Goal: Navigation & Orientation: Find specific page/section

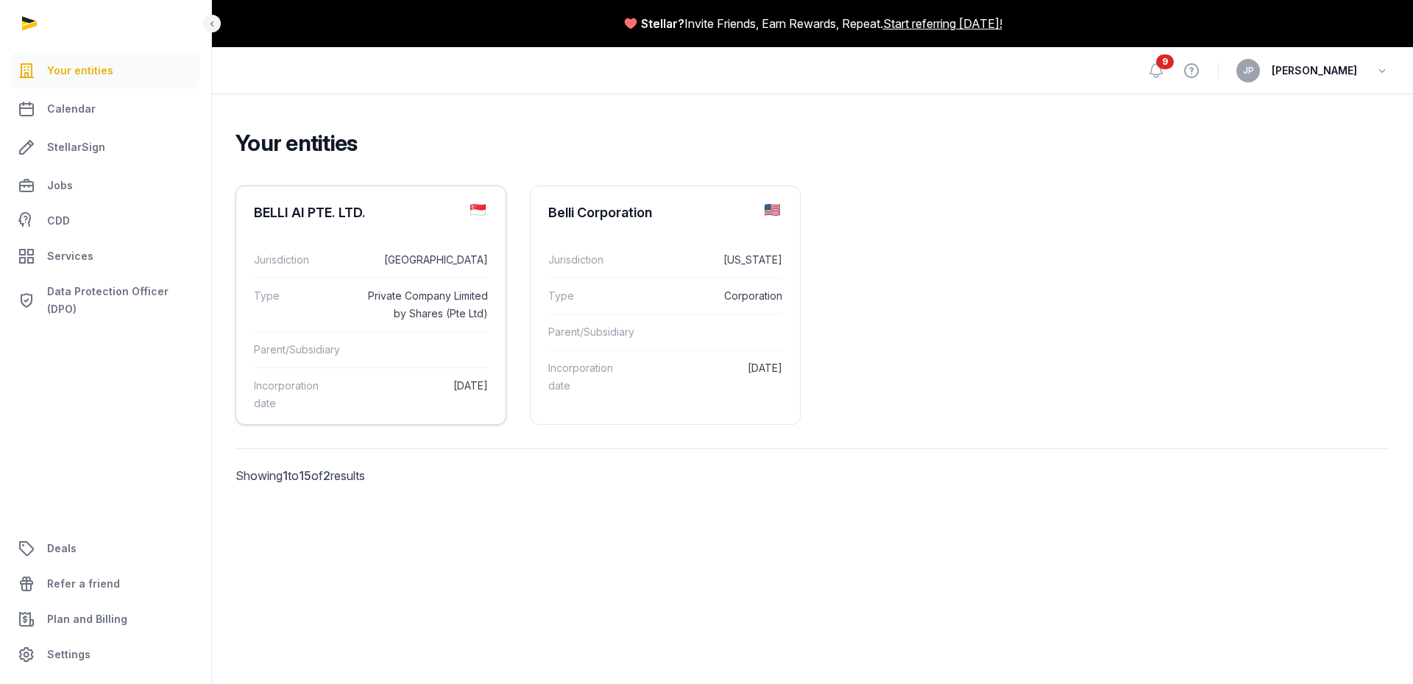
click at [334, 316] on dt "Type" at bounding box center [298, 304] width 89 height 35
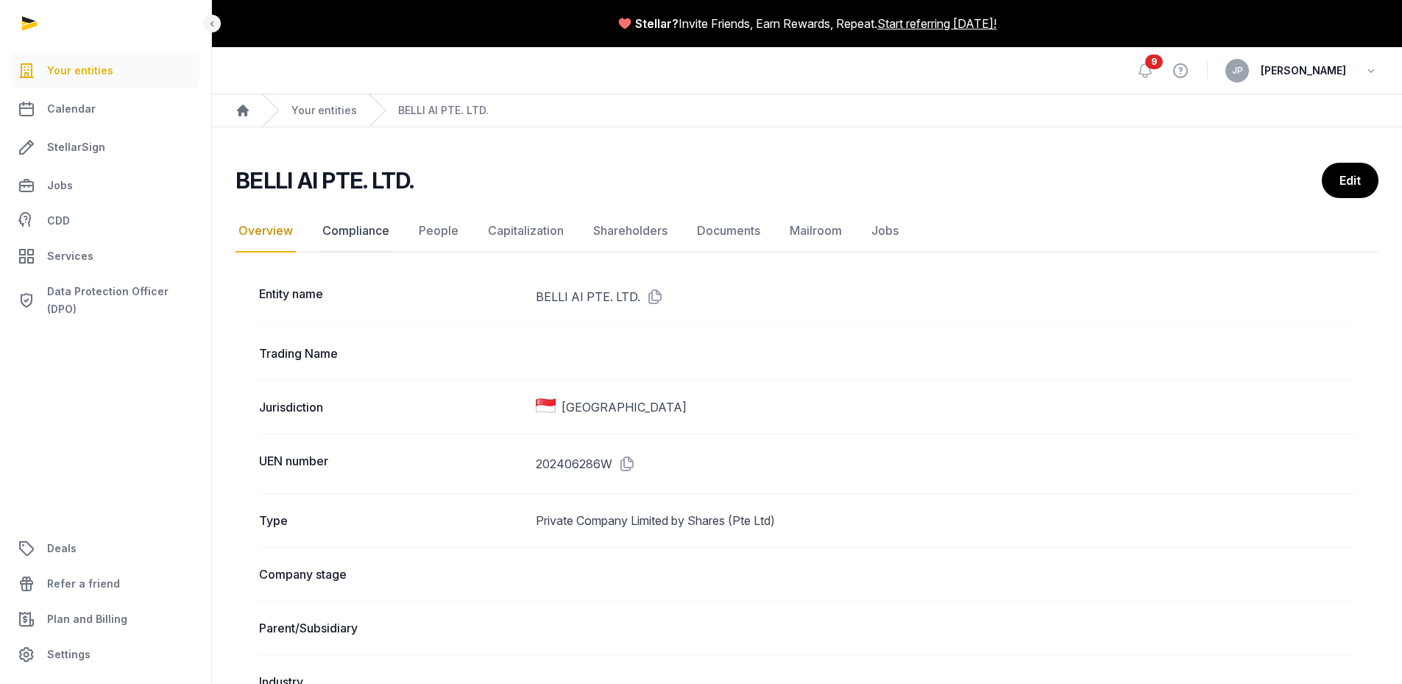
click at [347, 229] on link "Compliance" at bounding box center [355, 231] width 73 height 43
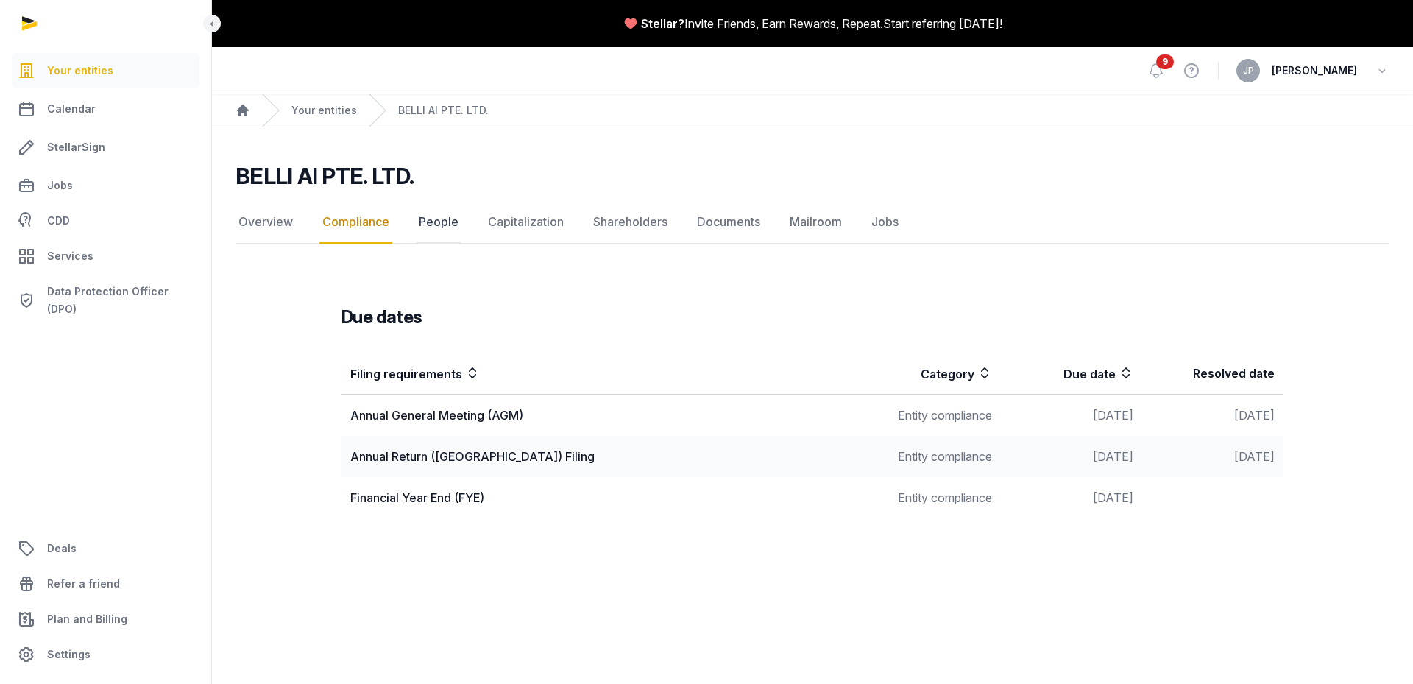
click at [433, 224] on link "People" at bounding box center [439, 222] width 46 height 43
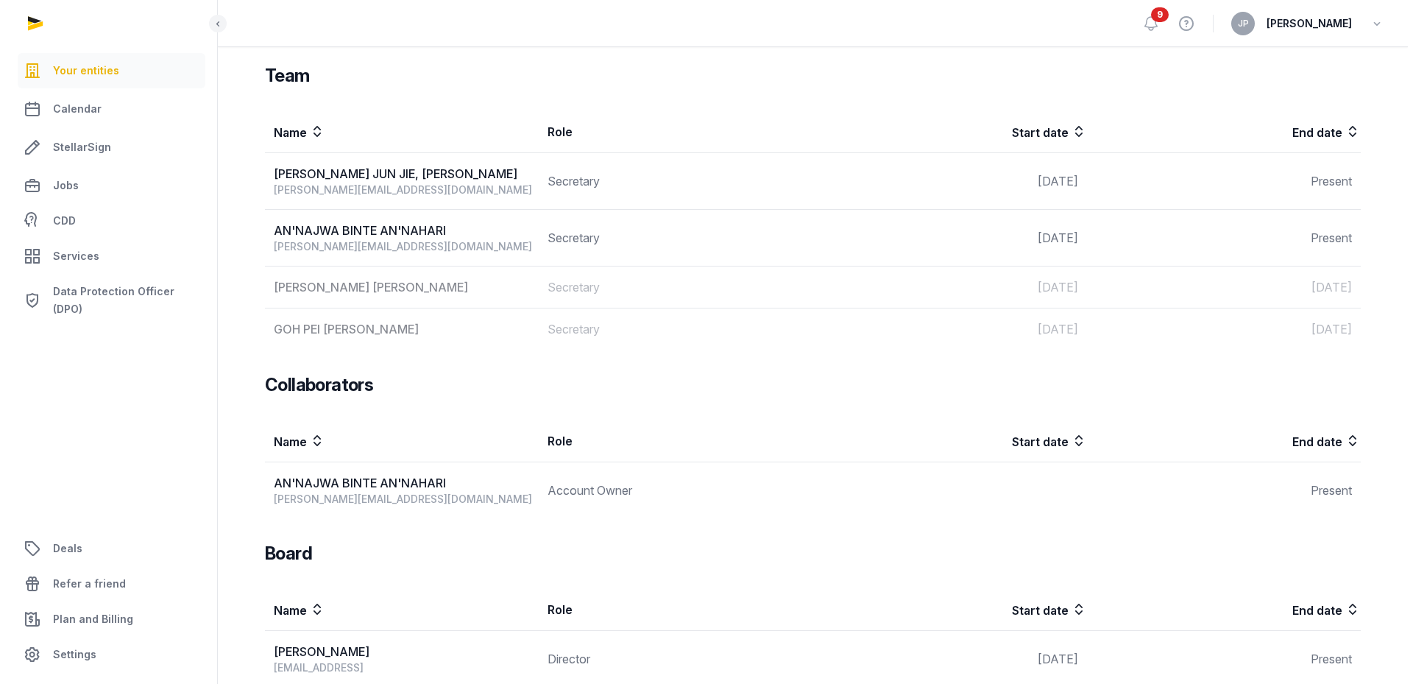
scroll to position [153, 0]
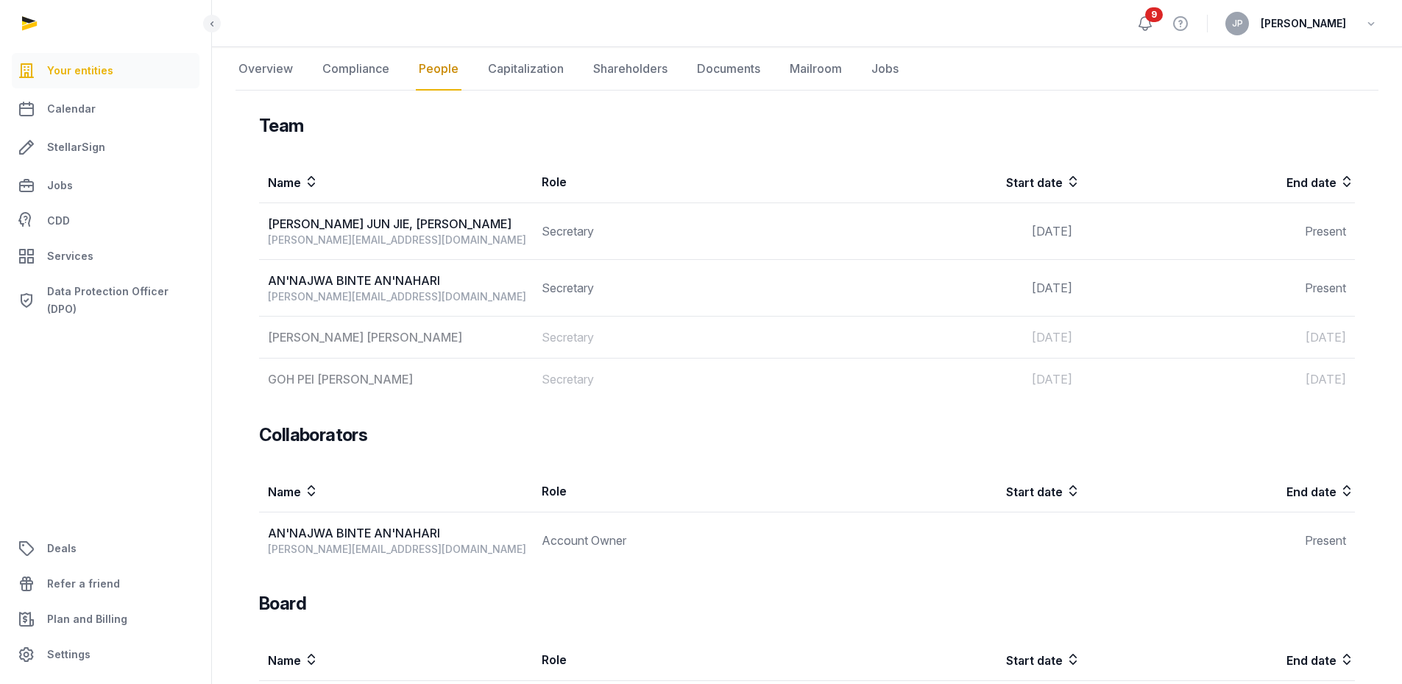
click at [1154, 24] on icon at bounding box center [1145, 24] width 18 height 18
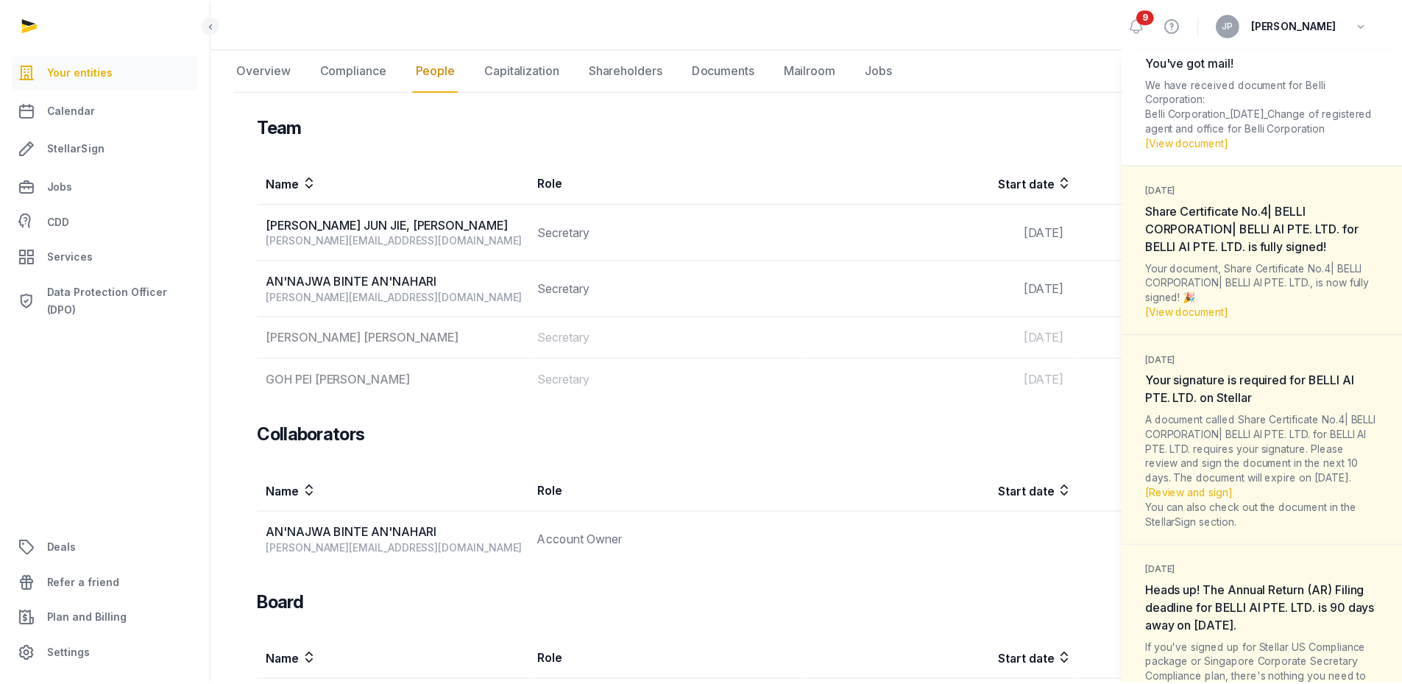
scroll to position [147, 0]
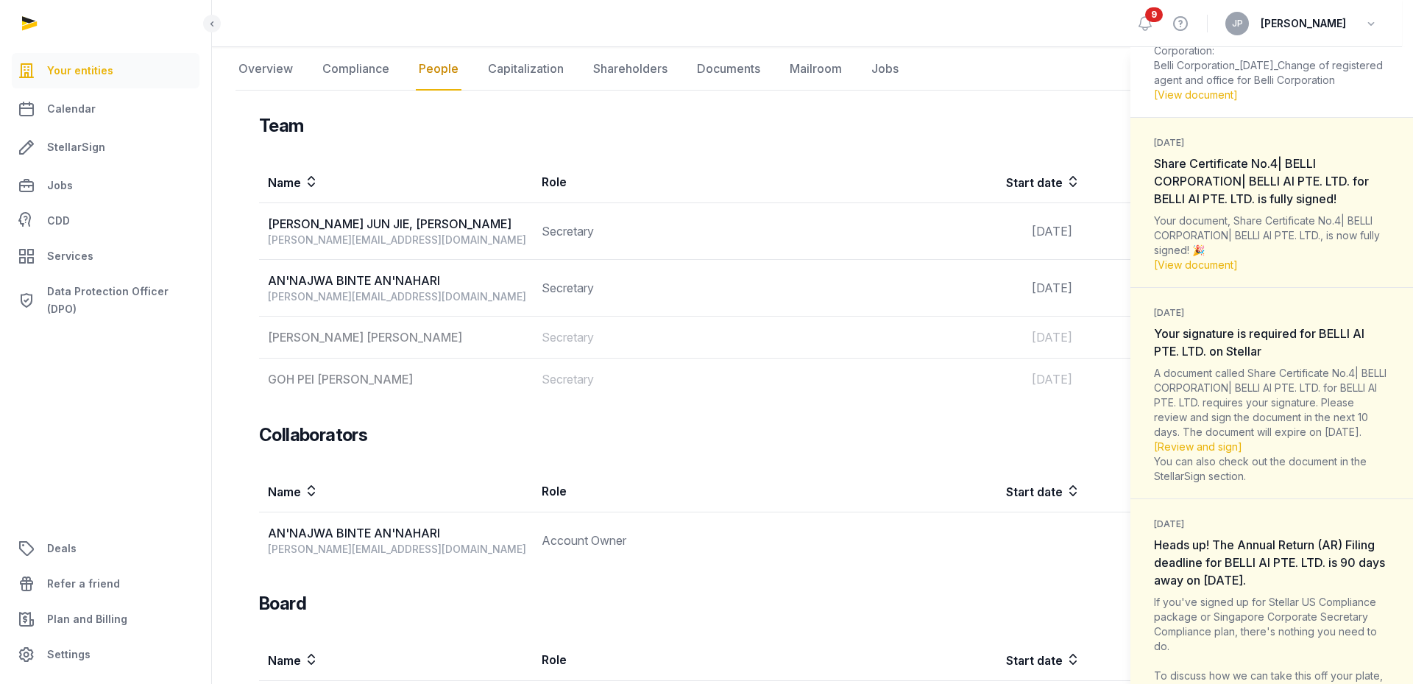
click at [891, 392] on div "Notifications (9) [PERSON_NAME] all as read [DATE] You've got mail! We have rec…" at bounding box center [706, 342] width 1413 height 684
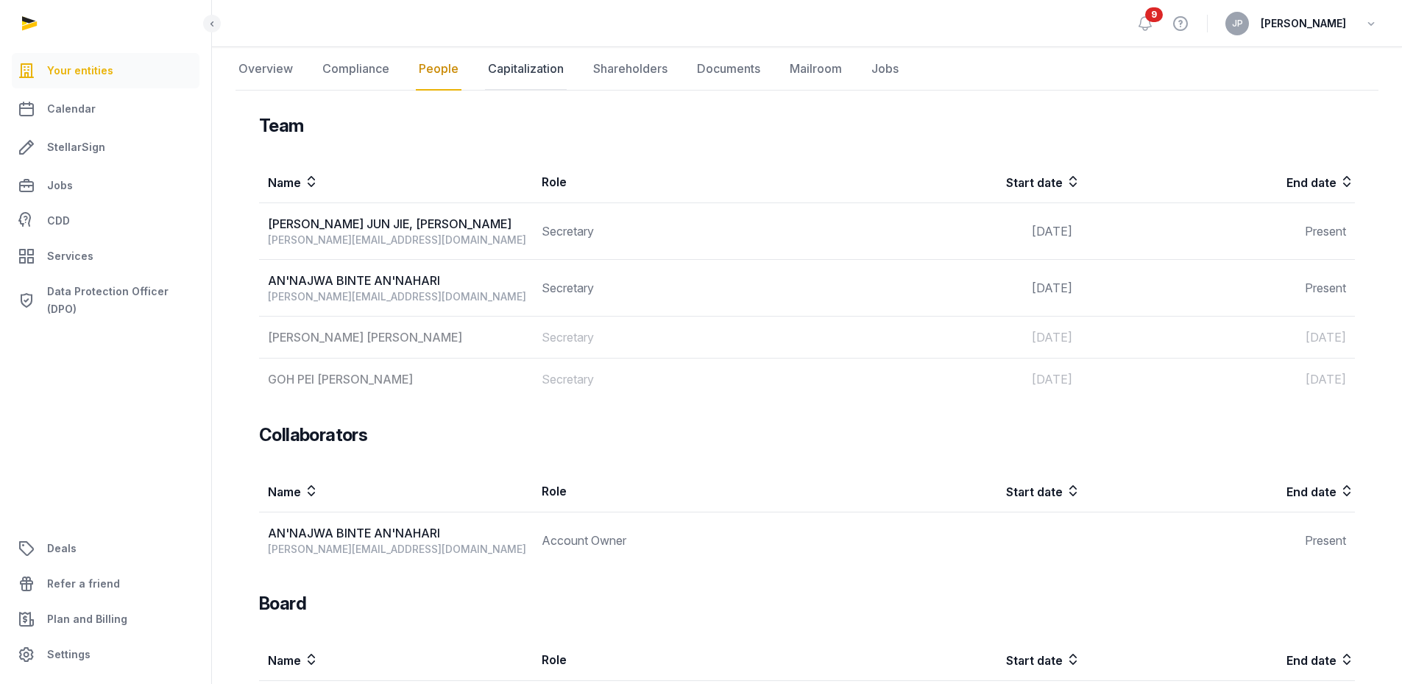
click at [503, 64] on link "Capitalization" at bounding box center [526, 69] width 82 height 43
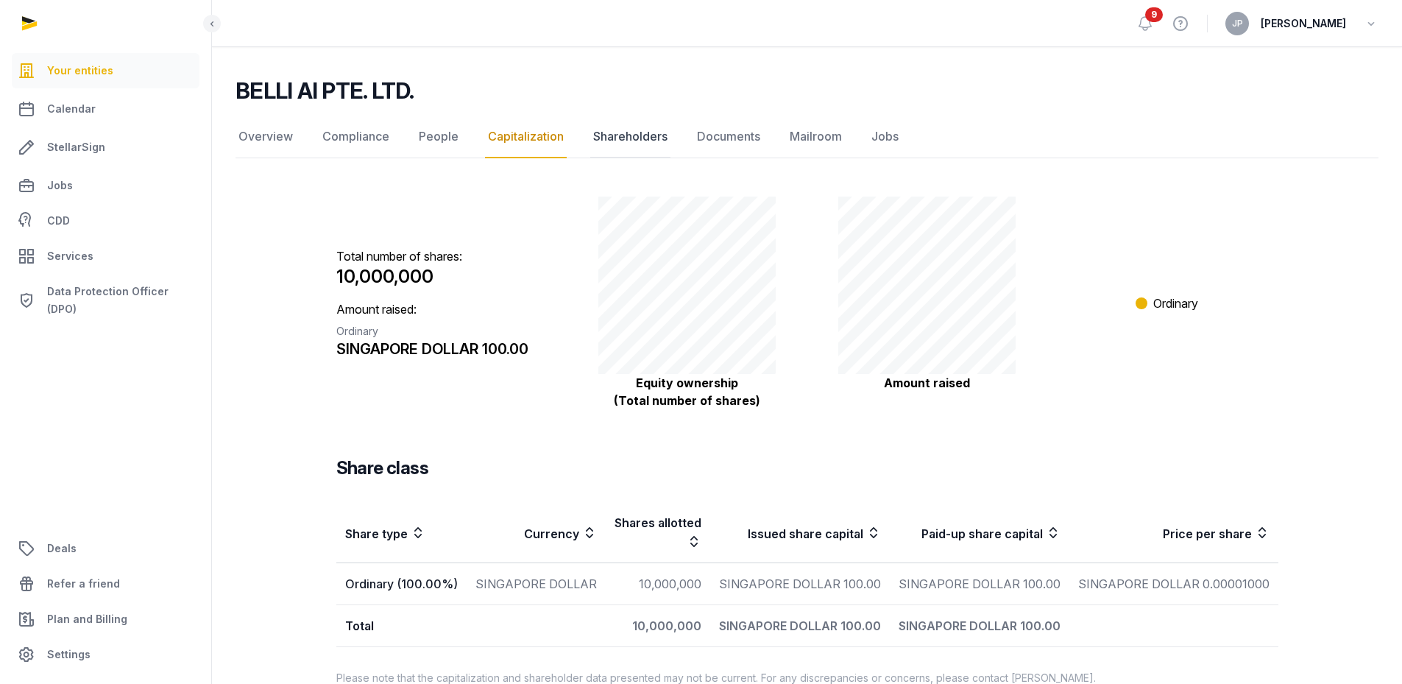
scroll to position [116, 0]
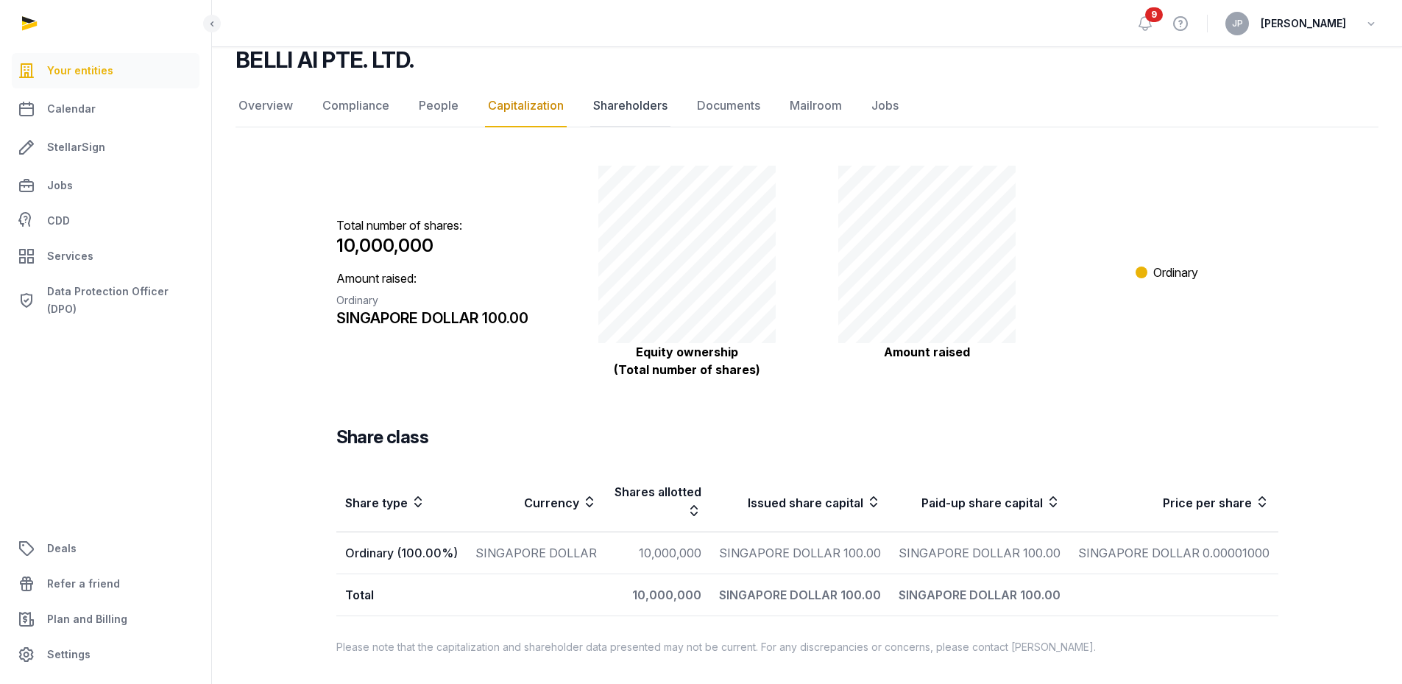
click at [635, 100] on link "Shareholders" at bounding box center [630, 106] width 80 height 43
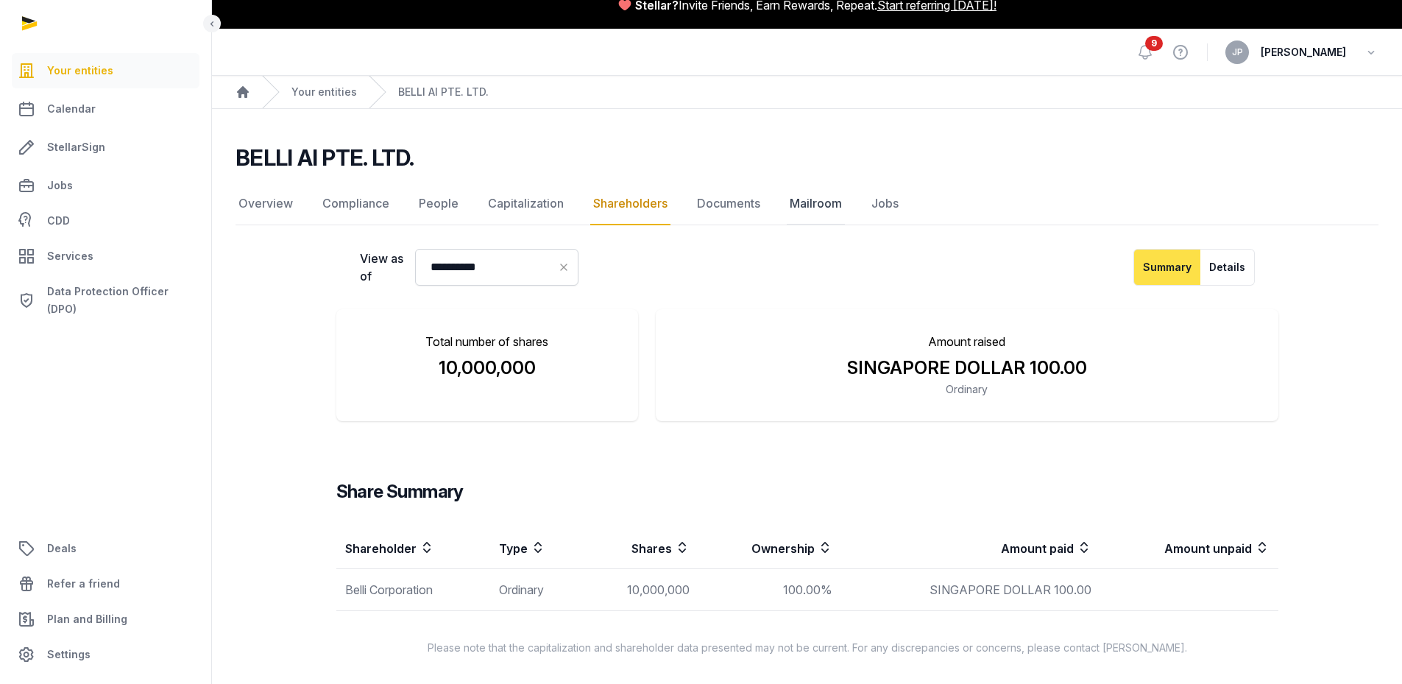
scroll to position [19, 0]
click at [726, 197] on link "Documents" at bounding box center [728, 203] width 69 height 43
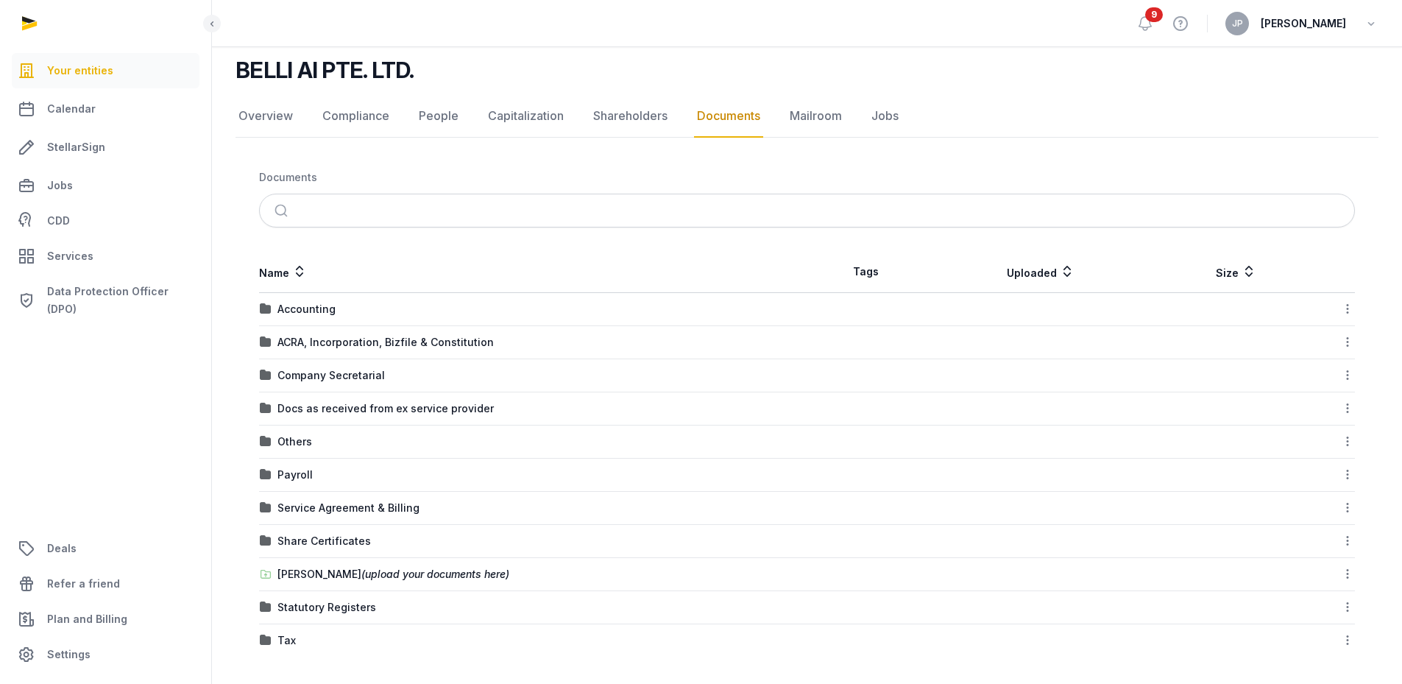
scroll to position [108, 0]
click at [830, 114] on link "Mailroom" at bounding box center [816, 114] width 58 height 43
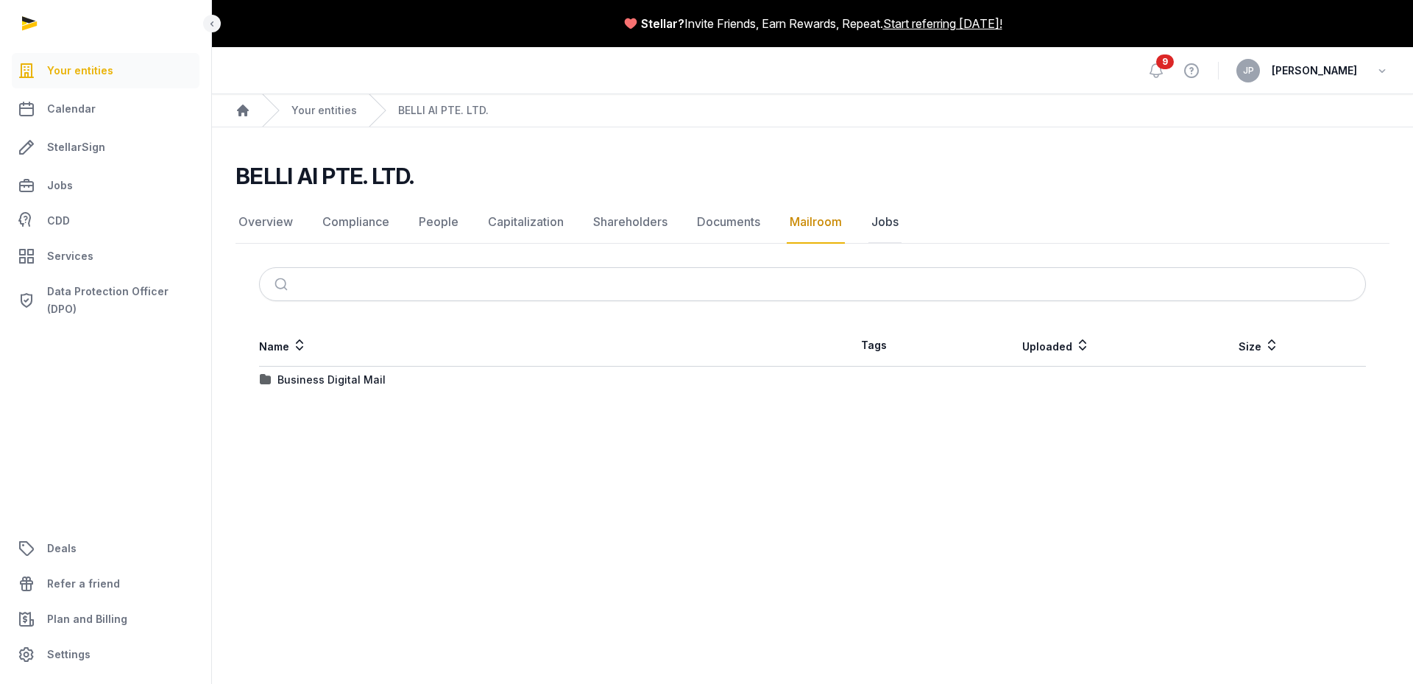
click at [882, 233] on link "Jobs" at bounding box center [884, 222] width 33 height 43
click at [259, 222] on link "Overview" at bounding box center [265, 222] width 60 height 43
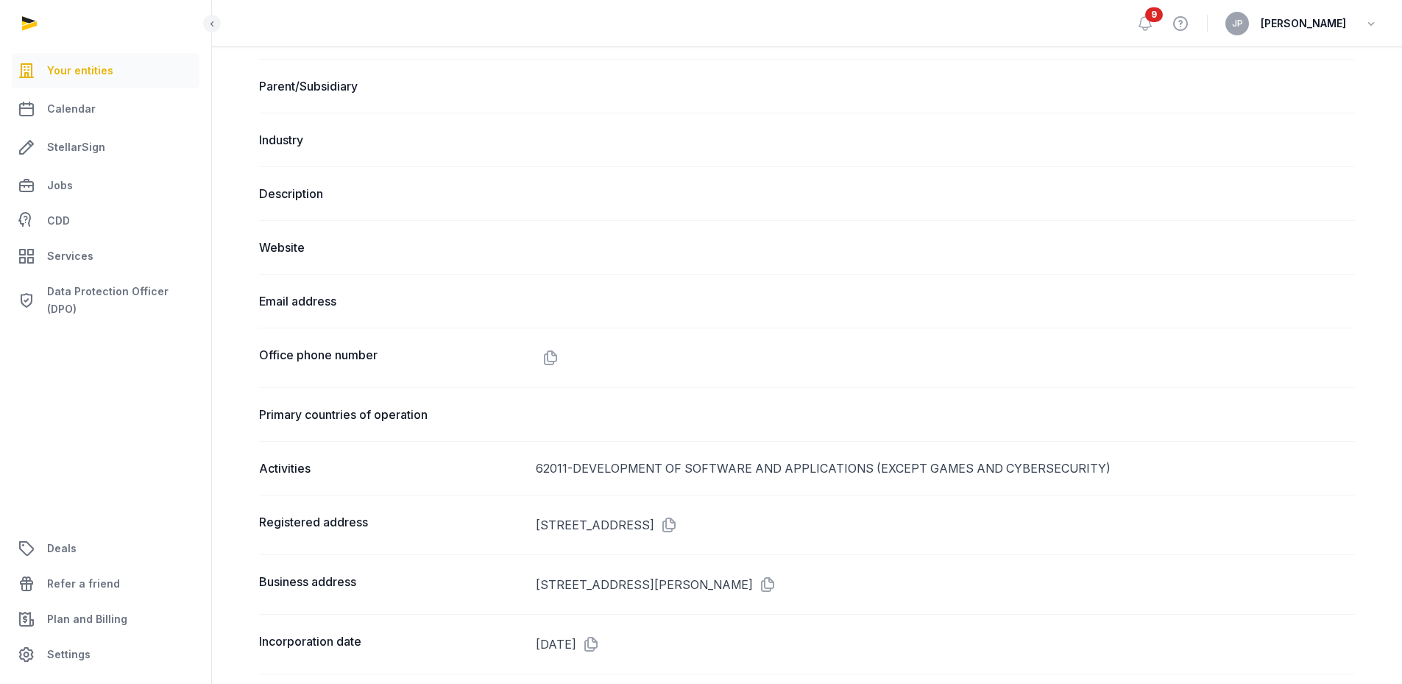
scroll to position [615, 0]
